Goal: Navigation & Orientation: Go to known website

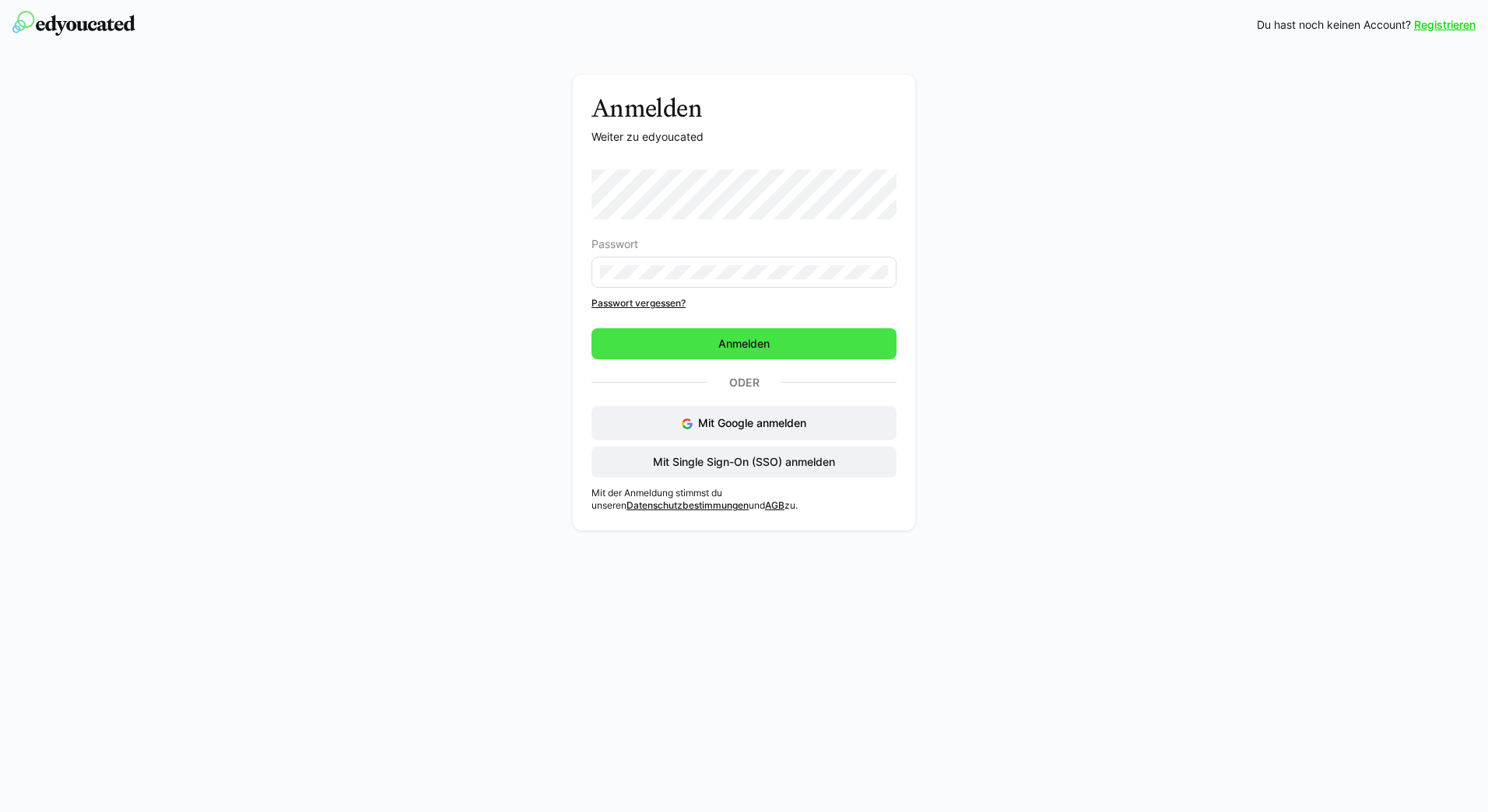
click at [748, 340] on span "Anmelden" at bounding box center [744, 343] width 56 height 15
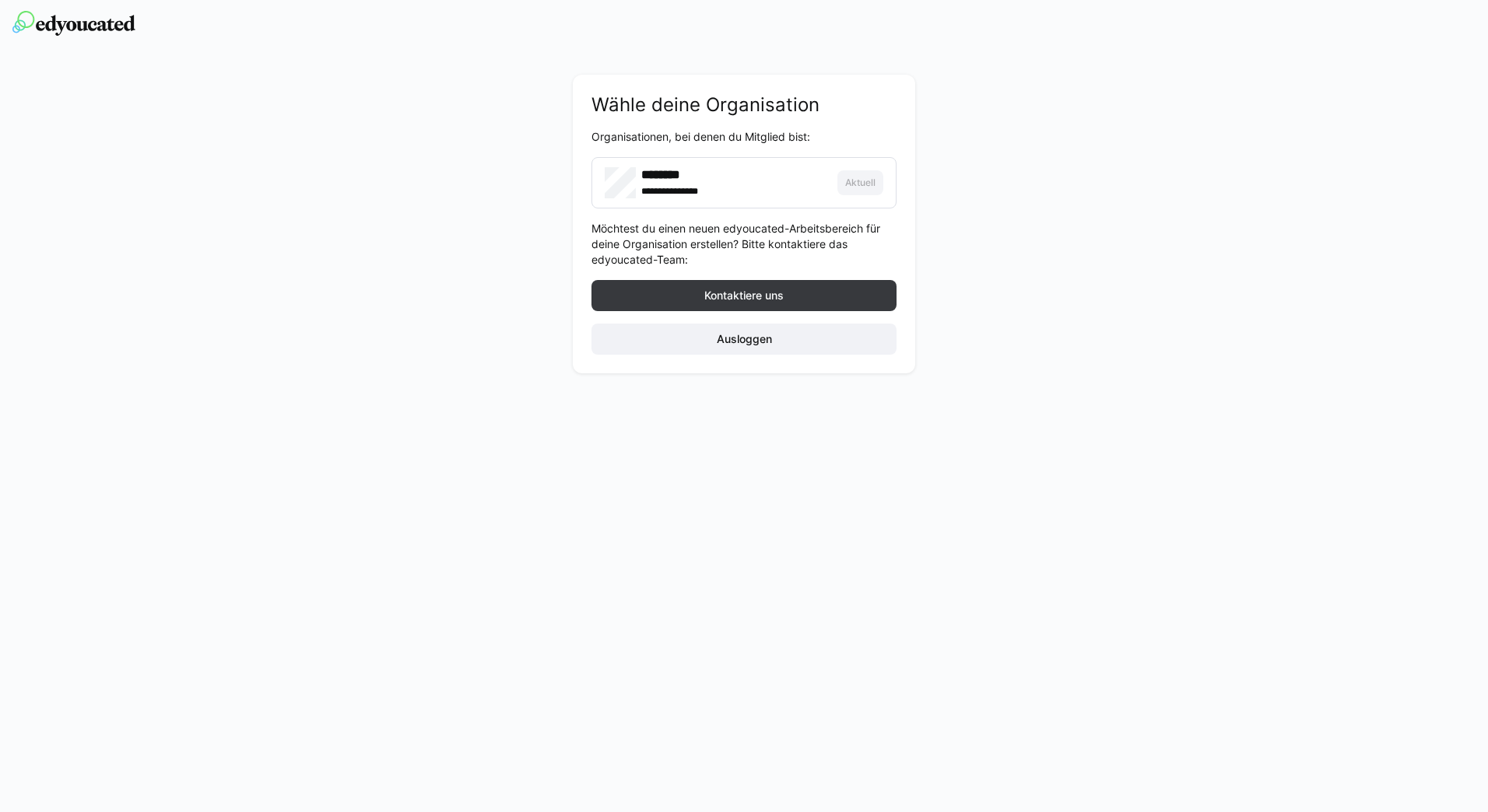
click at [745, 194] on div "**********" at bounding box center [734, 190] width 185 height 15
click at [707, 339] on span "Ausloggen" at bounding box center [744, 339] width 305 height 31
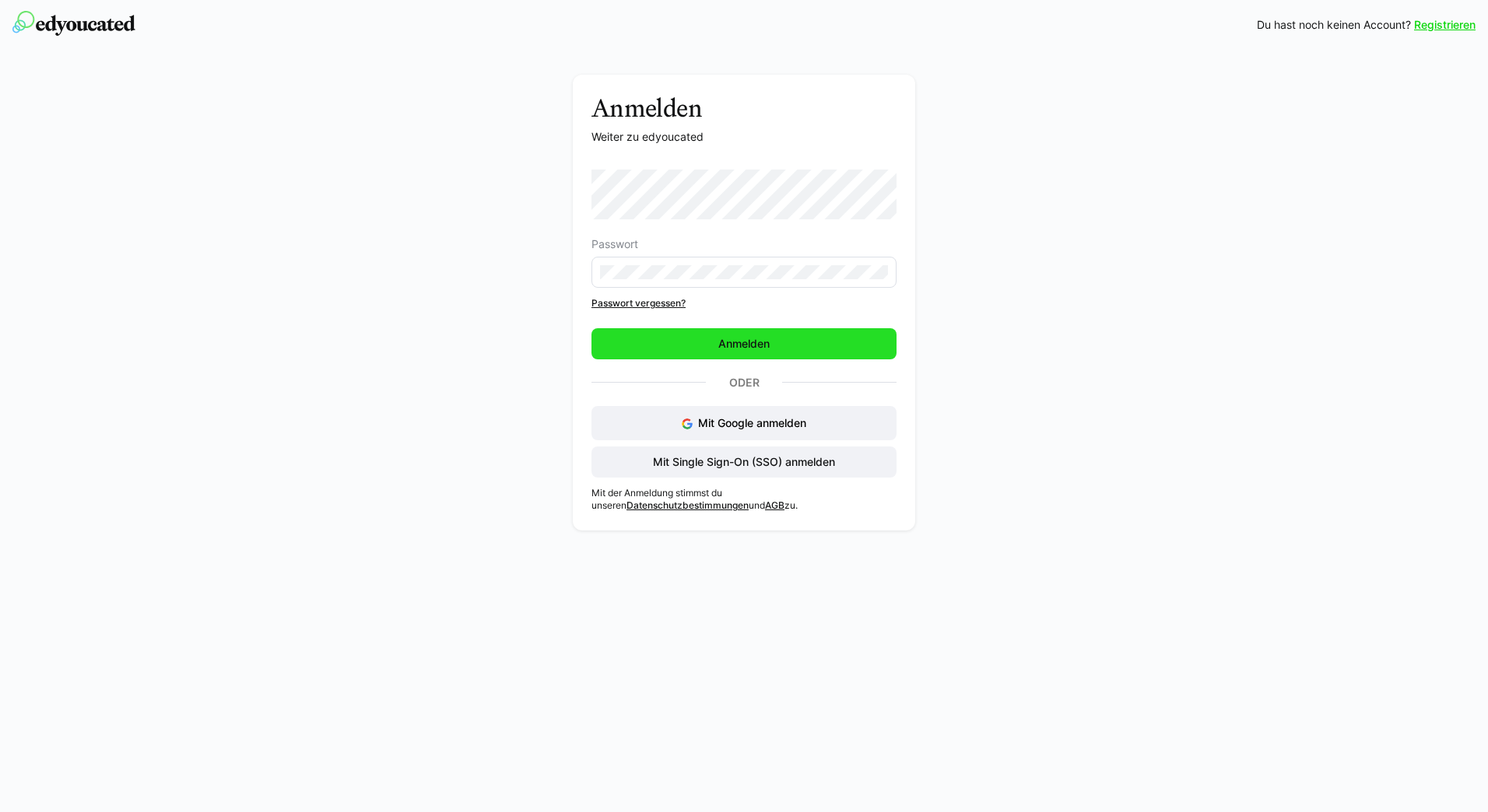
click at [702, 346] on span "Anmelden" at bounding box center [744, 343] width 305 height 31
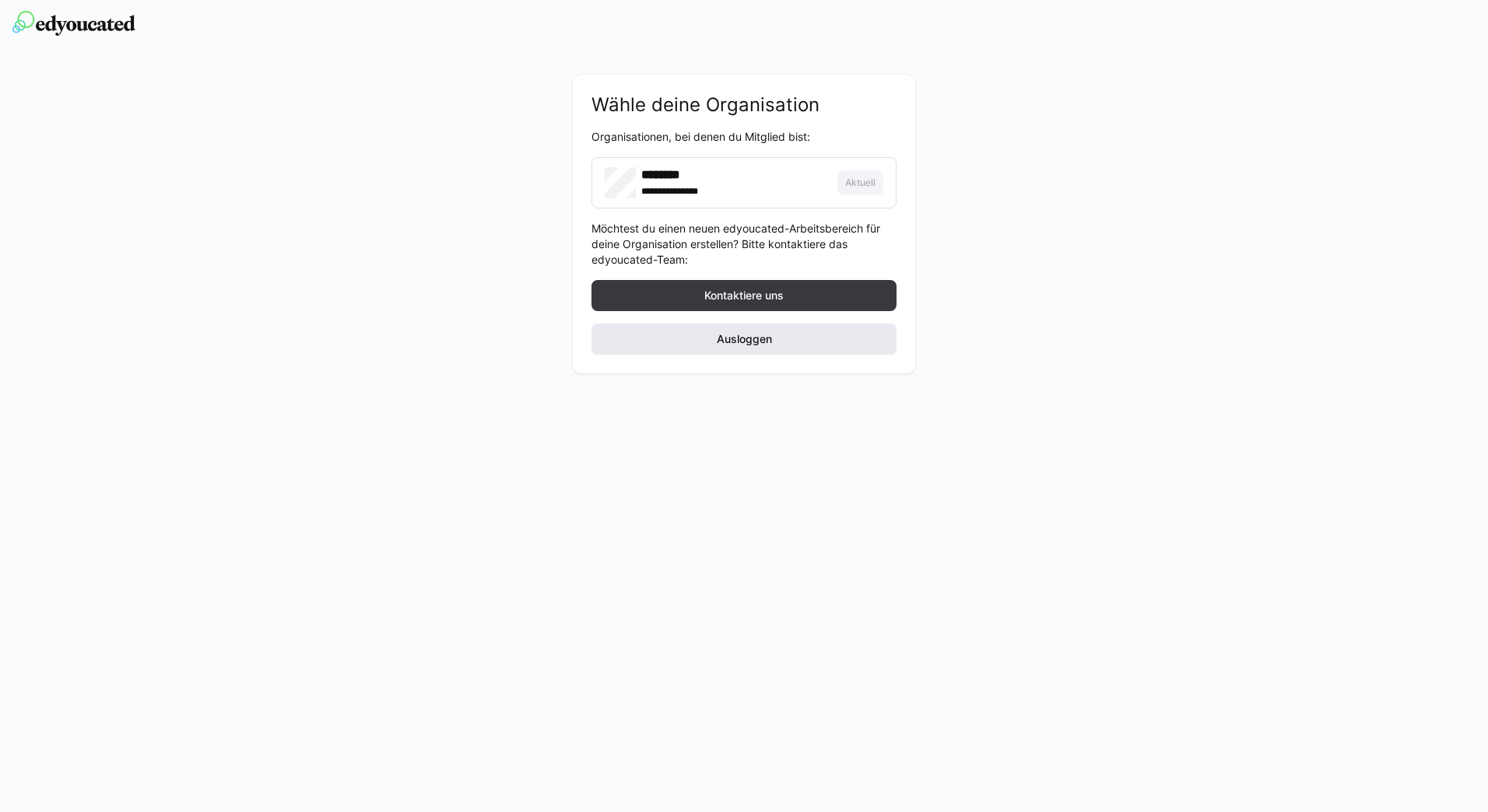
click at [733, 332] on span "Ausloggen" at bounding box center [744, 339] width 60 height 15
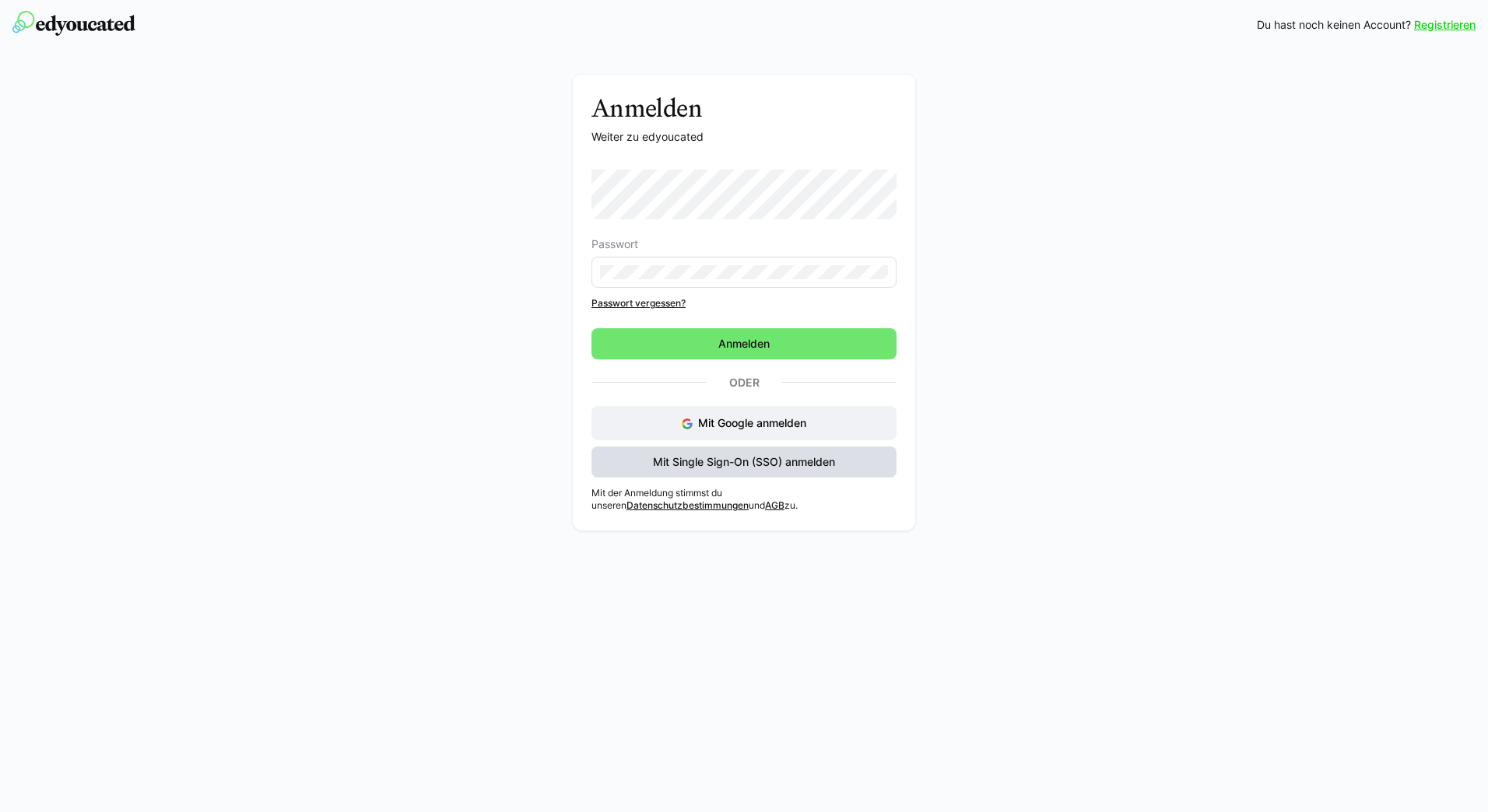
click at [760, 456] on span "Mit Single Sign-On (SSO) anmelden" at bounding box center [744, 462] width 186 height 15
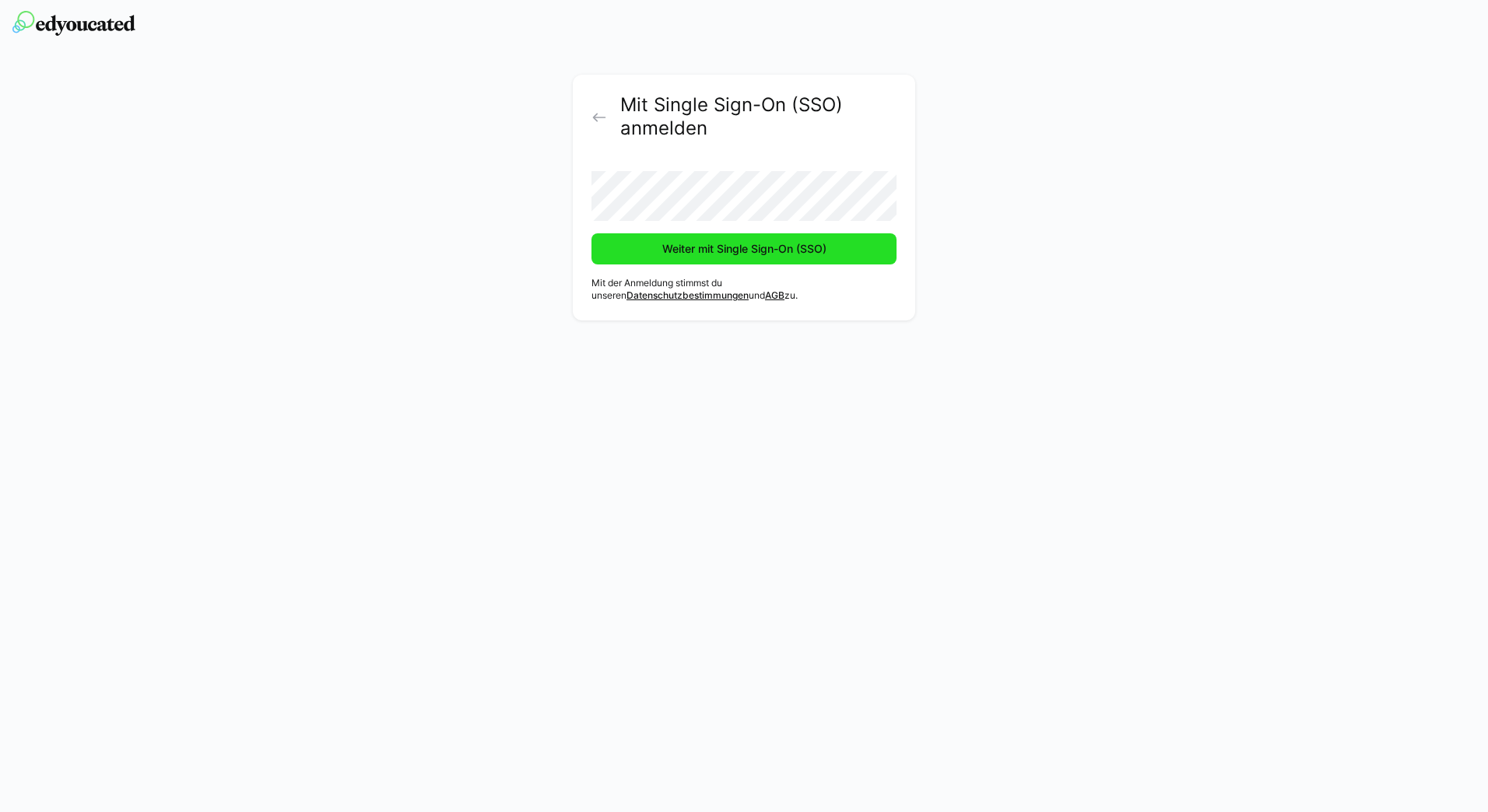
click at [684, 250] on span "Weiter mit Single Sign-On (SSO)" at bounding box center [744, 249] width 169 height 15
